Goal: Information Seeking & Learning: Learn about a topic

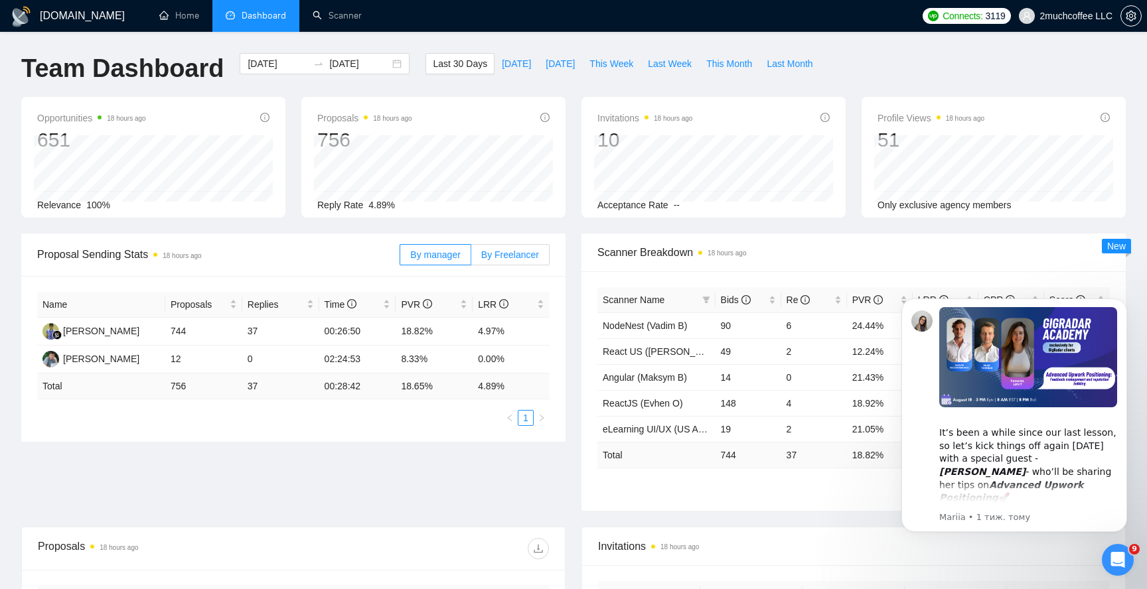
click at [495, 257] on span "By Freelancer" at bounding box center [510, 255] width 58 height 11
click at [471, 258] on input "By Freelancer" at bounding box center [471, 258] width 0 height 0
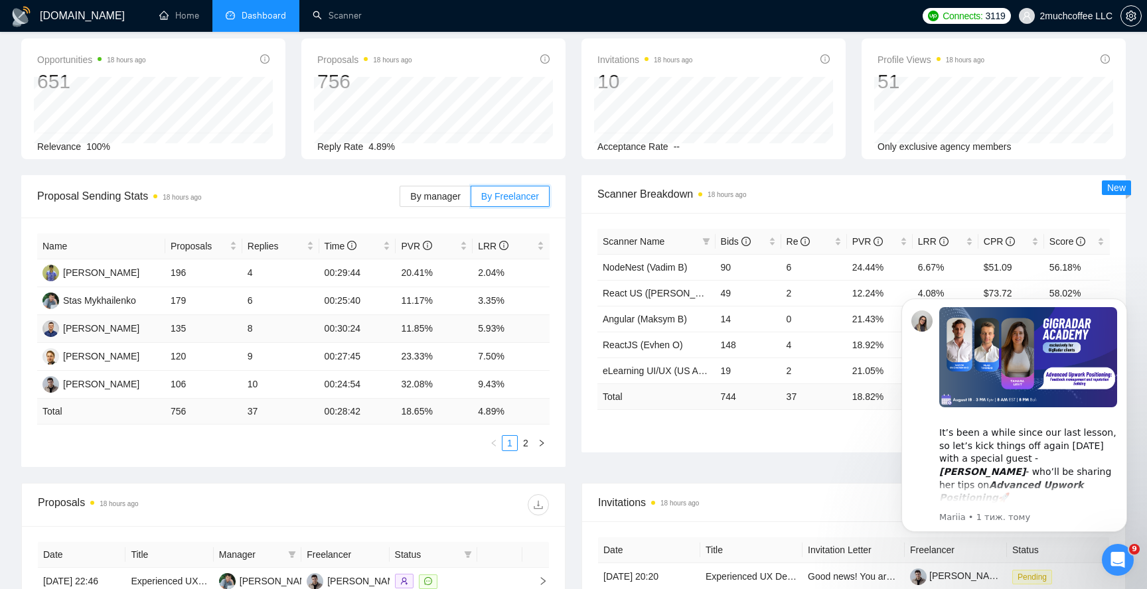
scroll to position [67, 0]
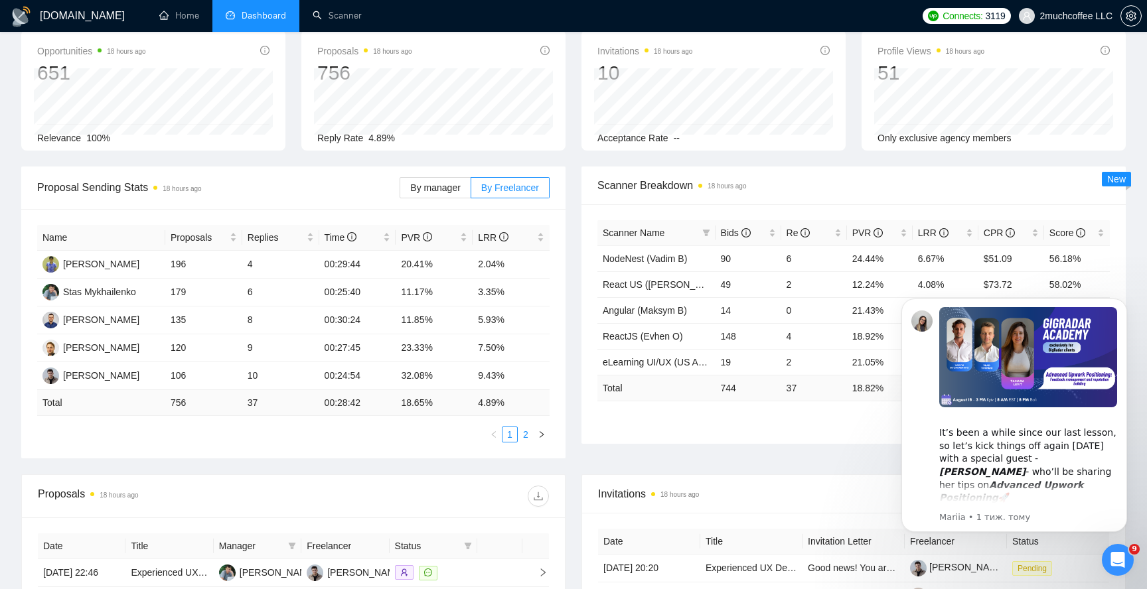
click at [526, 435] on link "2" at bounding box center [525, 434] width 15 height 15
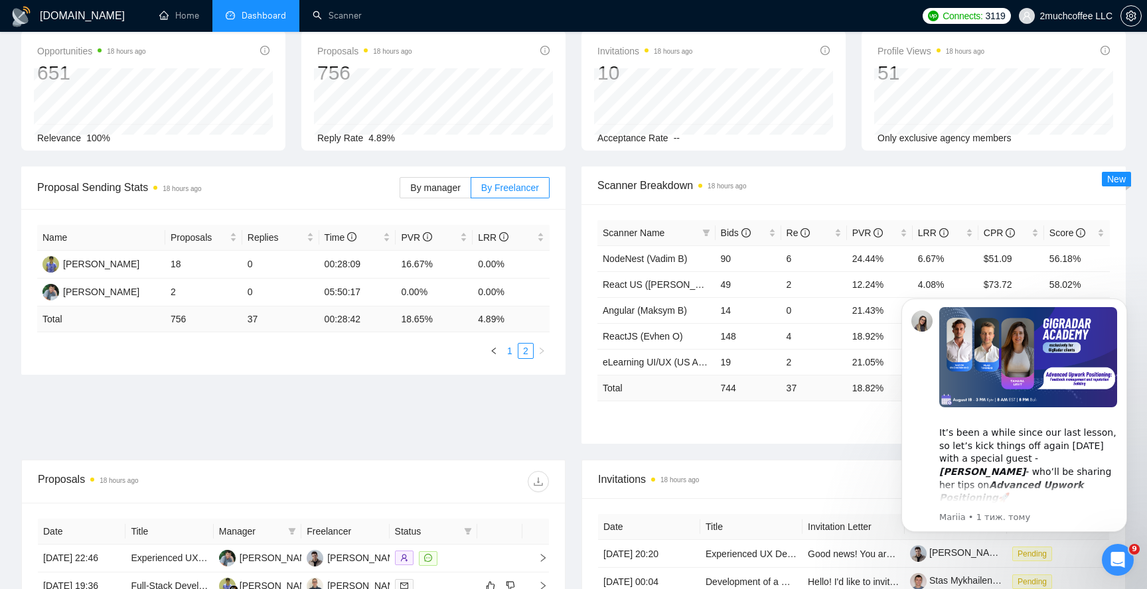
click at [506, 352] on link "1" at bounding box center [509, 351] width 15 height 15
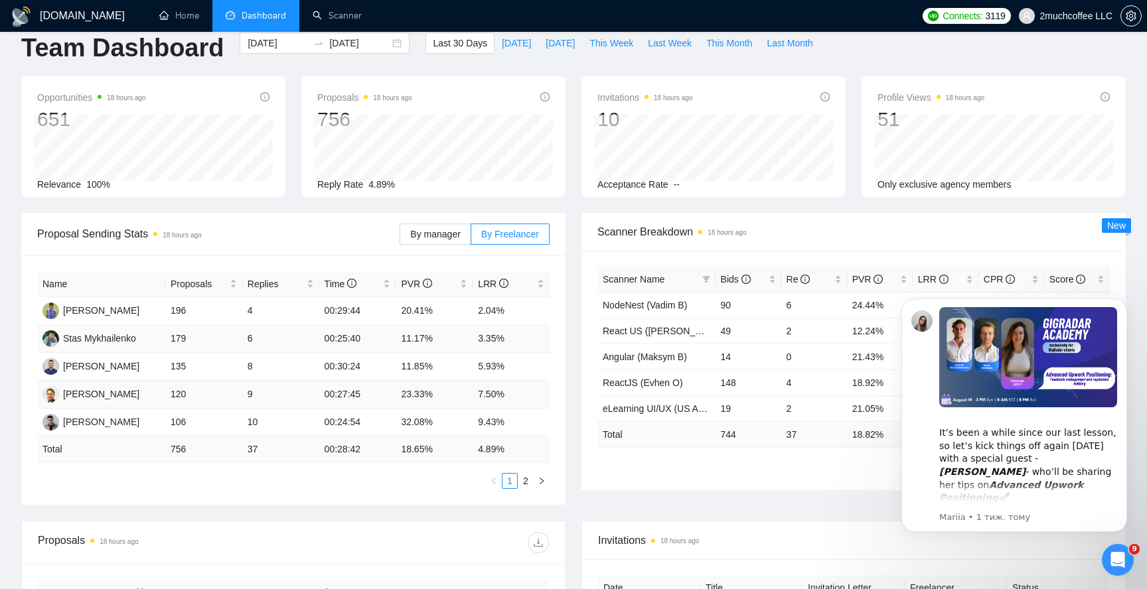
scroll to position [20, 0]
click at [487, 305] on td "2.04%" at bounding box center [510, 312] width 77 height 28
click at [493, 335] on td "3.35%" at bounding box center [510, 340] width 77 height 28
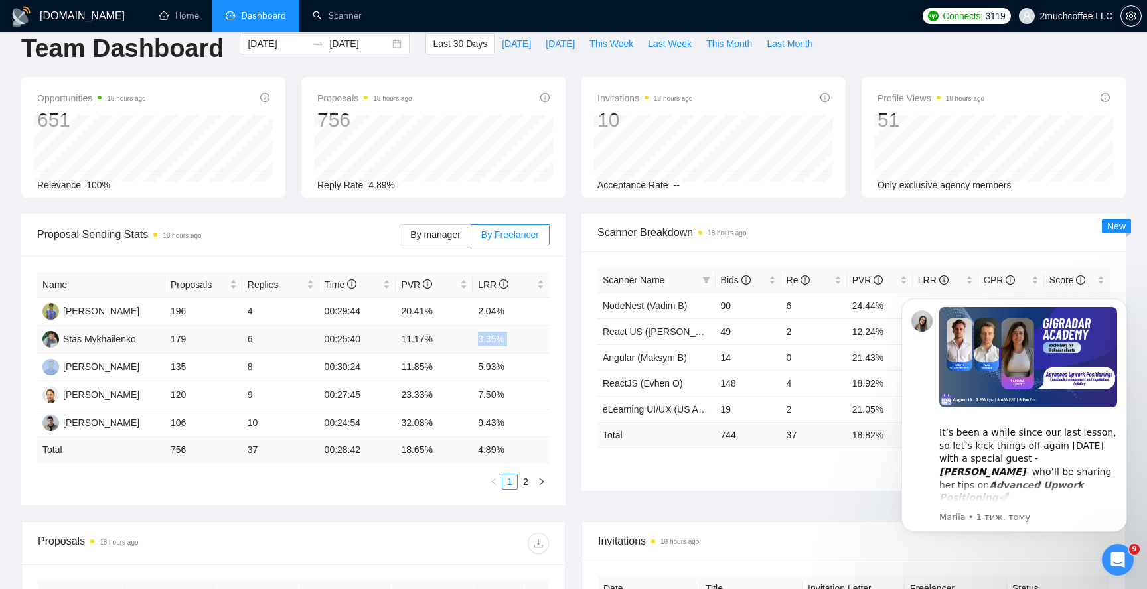
click at [493, 335] on td "3.35%" at bounding box center [510, 340] width 77 height 28
click at [486, 366] on td "5.93%" at bounding box center [510, 368] width 77 height 28
click at [484, 392] on td "7.50%" at bounding box center [510, 396] width 77 height 28
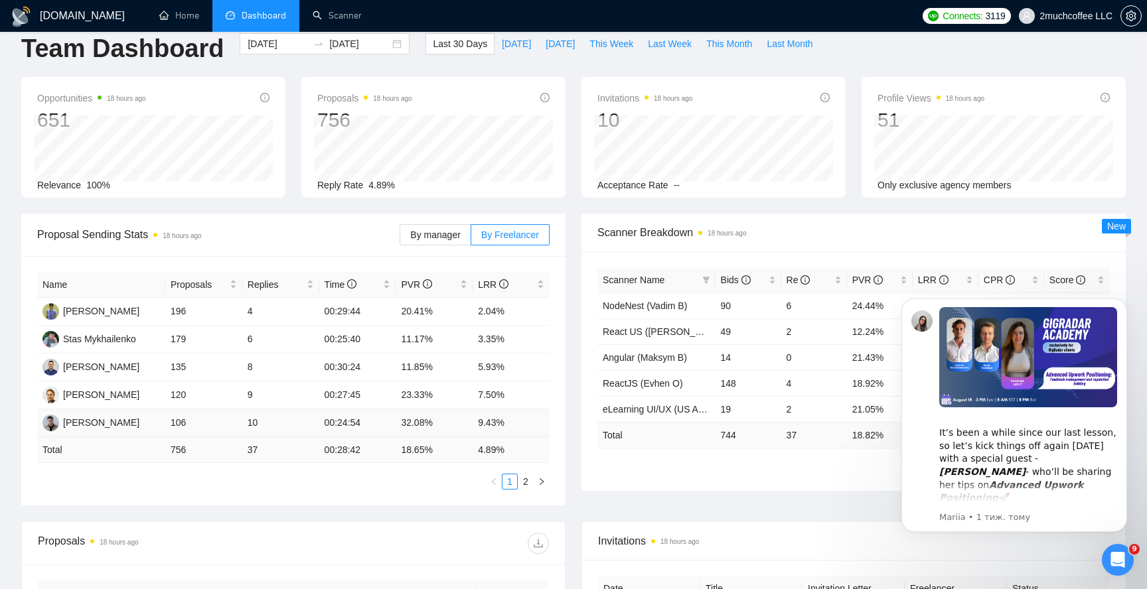
click at [498, 434] on td "9.43%" at bounding box center [510, 423] width 77 height 28
click at [540, 288] on div "LRR" at bounding box center [511, 284] width 66 height 15
click at [541, 287] on div "LRR" at bounding box center [511, 284] width 66 height 15
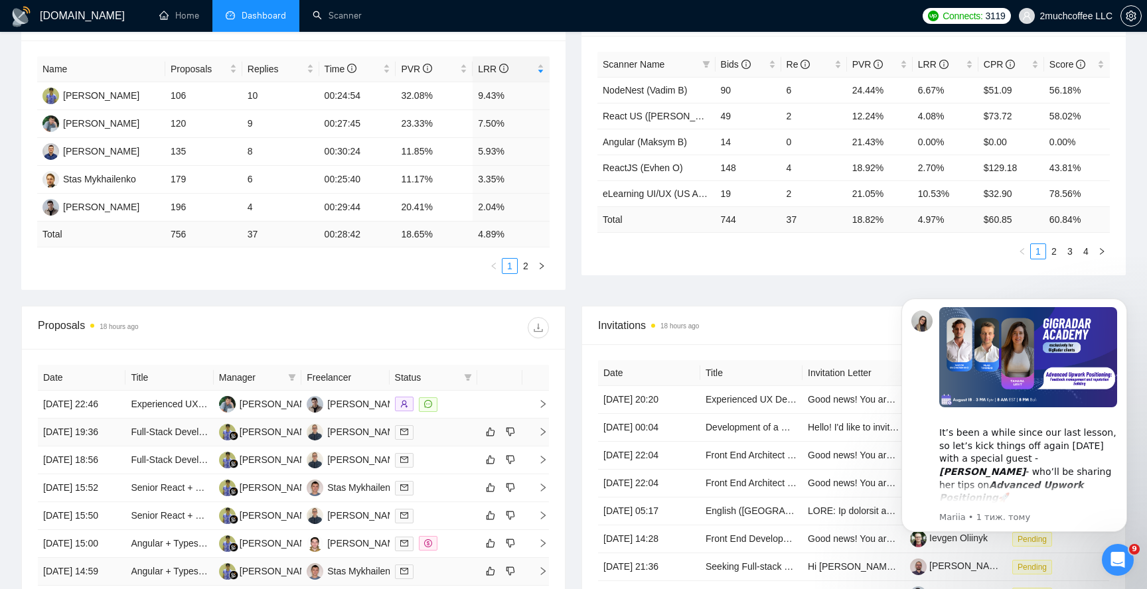
scroll to position [0, 0]
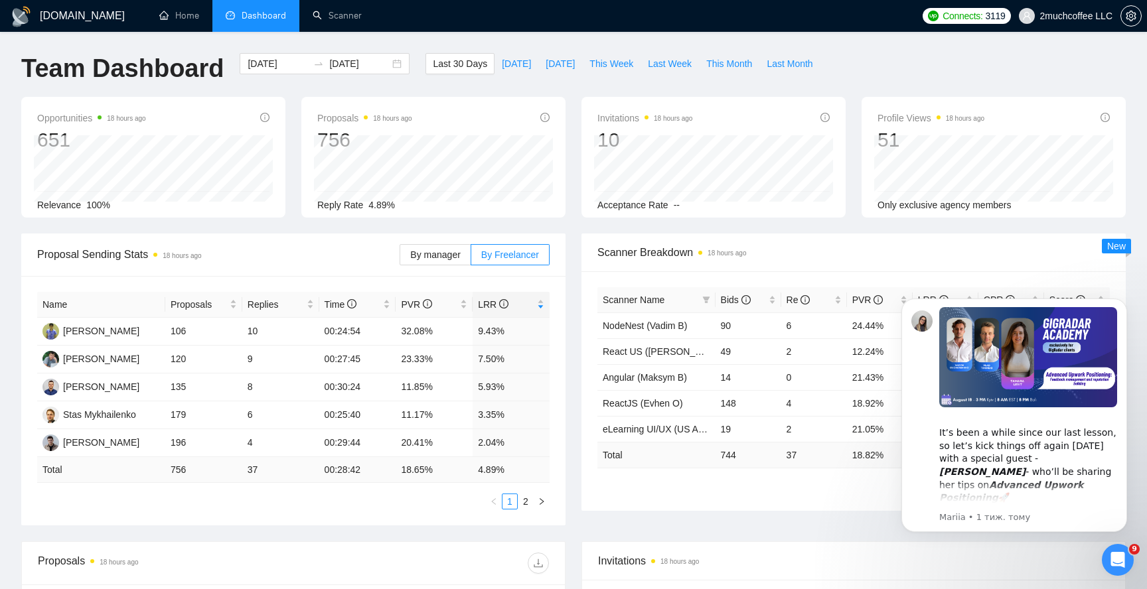
click at [1129, 272] on div "Scanner Breakdown 18 hours ago Scanner Name Bids Re PVR LRR CPR Score NodeNest …" at bounding box center [853, 372] width 560 height 277
click at [1076, 253] on span "Scanner Breakdown 18 hours ago" at bounding box center [853, 252] width 512 height 17
